Goal: Task Accomplishment & Management: Use online tool/utility

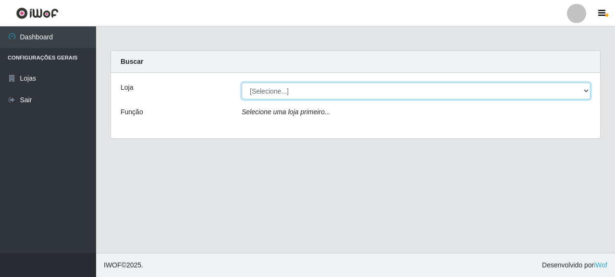
click at [275, 90] on select "[Selecione...] Supermercado Queiroz - [GEOGRAPHIC_DATA]" at bounding box center [416, 91] width 349 height 17
select select "496"
click at [242, 83] on select "[Selecione...] Supermercado Queiroz - [GEOGRAPHIC_DATA]" at bounding box center [416, 91] width 349 height 17
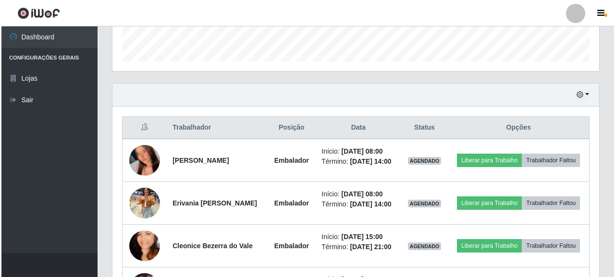
scroll to position [288, 0]
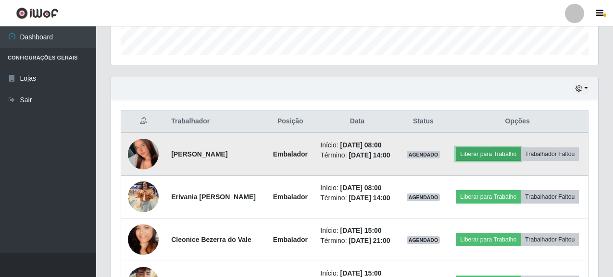
click at [521, 150] on button "Liberar para Trabalho" at bounding box center [488, 154] width 65 height 13
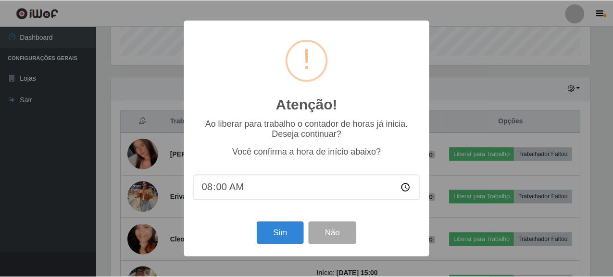
scroll to position [200, 481]
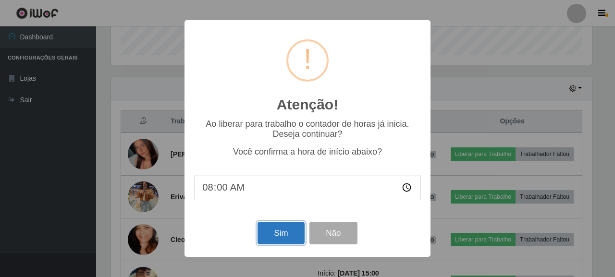
click at [294, 233] on button "Sim" at bounding box center [281, 233] width 47 height 23
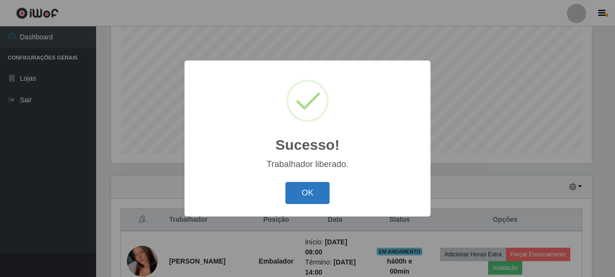
click at [319, 193] on button "OK" at bounding box center [308, 193] width 45 height 23
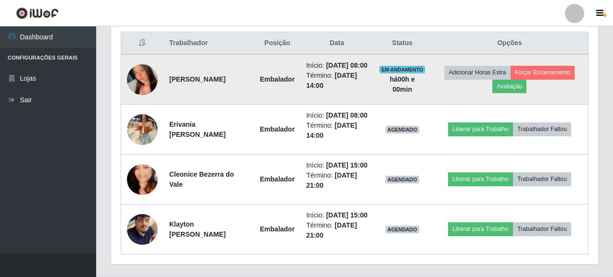
scroll to position [382, 0]
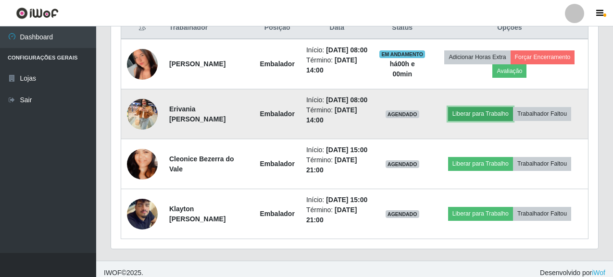
click at [491, 121] on button "Liberar para Trabalho" at bounding box center [480, 113] width 65 height 13
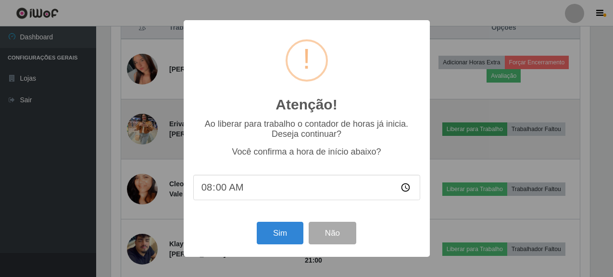
scroll to position [200, 481]
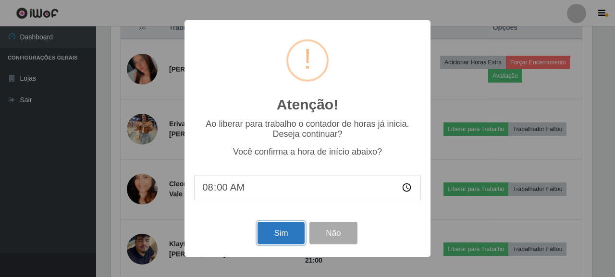
click at [293, 235] on button "Sim" at bounding box center [281, 233] width 47 height 23
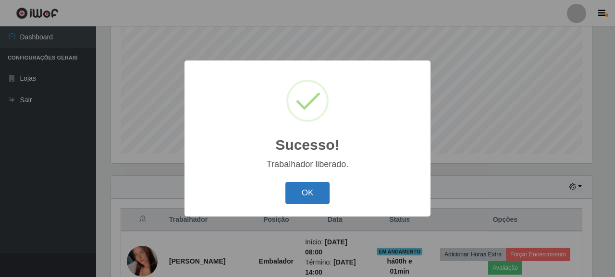
click at [313, 193] on button "OK" at bounding box center [308, 193] width 45 height 23
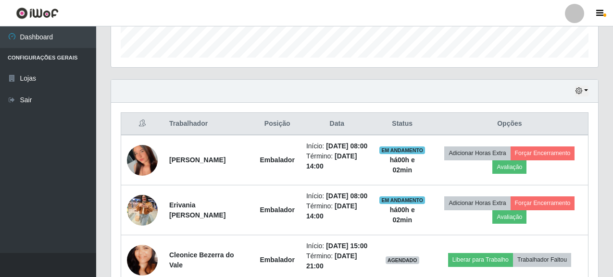
scroll to position [334, 0]
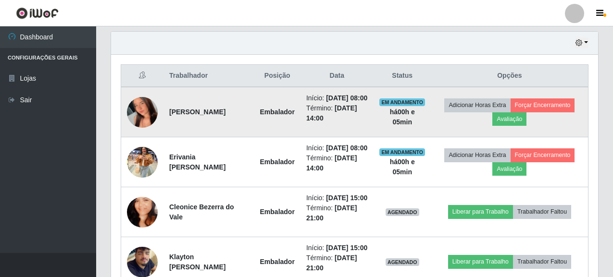
drag, startPoint x: 165, startPoint y: 112, endPoint x: 219, endPoint y: 123, distance: 55.0
click at [219, 123] on td "[PERSON_NAME]" at bounding box center [208, 112] width 91 height 50
copy strong "[PERSON_NAME]"
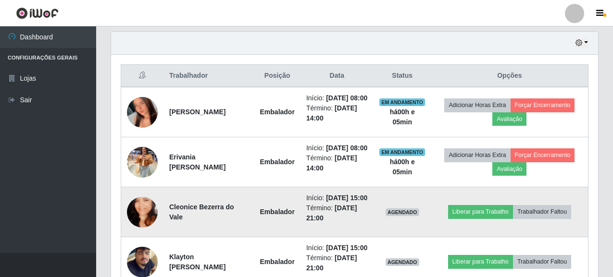
click at [150, 223] on td at bounding box center [142, 213] width 43 height 50
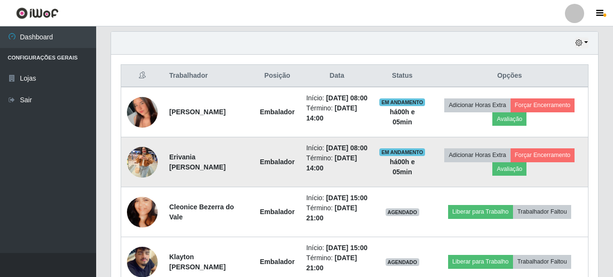
drag, startPoint x: 168, startPoint y: 173, endPoint x: 205, endPoint y: 180, distance: 37.2
click at [205, 180] on td "Erivania [PERSON_NAME]" at bounding box center [208, 163] width 91 height 50
copy strong "Erivania [PERSON_NAME]"
